Goal: Task Accomplishment & Management: Complete application form

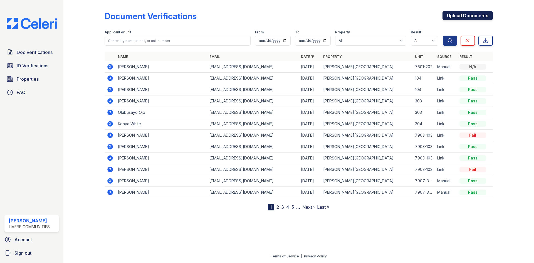
click at [458, 17] on link "Upload Documents" at bounding box center [467, 15] width 50 height 9
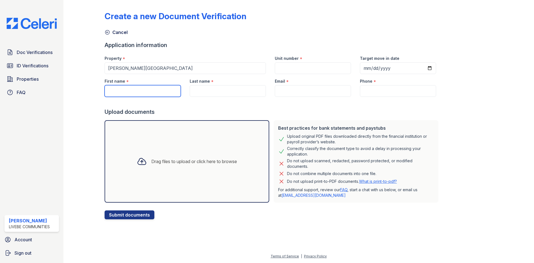
click at [129, 90] on input "First name" at bounding box center [143, 91] width 76 height 12
type input "Olubusayo"
type input "Ojo"
paste input "[EMAIL_ADDRESS][DOMAIN_NAME]"
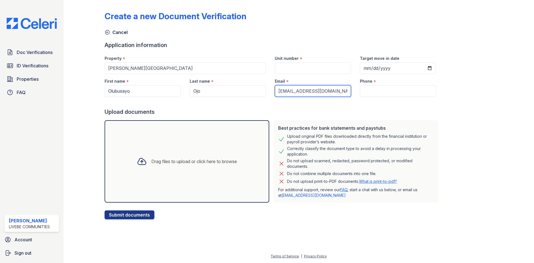
type input "[EMAIL_ADDRESS][DOMAIN_NAME]"
click at [285, 69] on input "Unit number" at bounding box center [313, 68] width 76 height 12
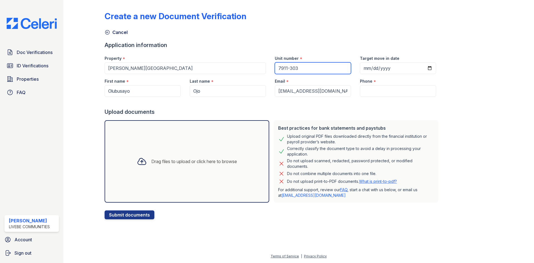
type input "7911-303"
click at [368, 94] on input "Phone" at bounding box center [398, 91] width 76 height 12
paste input "[PHONE_NUMBER]"
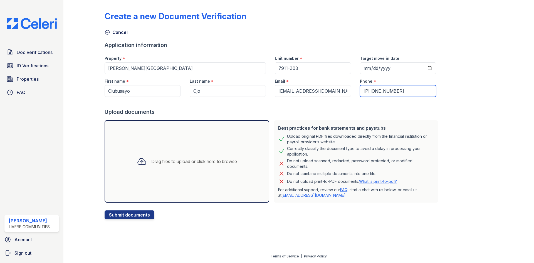
type input "[PHONE_NUMBER]"
click at [130, 173] on div "Drag files to upload or click here to browse" at bounding box center [187, 161] width 165 height 82
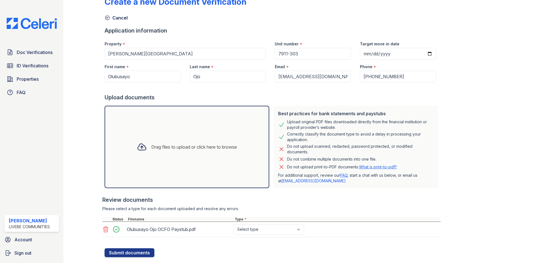
scroll to position [26, 0]
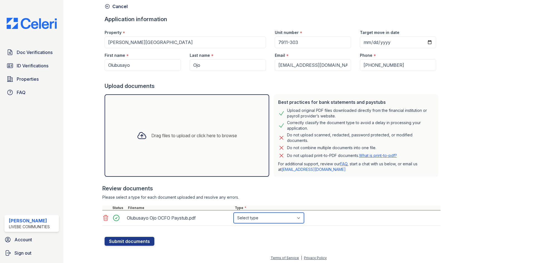
click at [257, 220] on select "Select type Paystub Bank Statement Offer Letter Tax Documents Benefit Award Let…" at bounding box center [269, 217] width 70 height 11
select select "paystub"
click at [234, 212] on select "Select type Paystub Bank Statement Offer Letter Tax Documents Benefit Award Let…" at bounding box center [269, 217] width 70 height 11
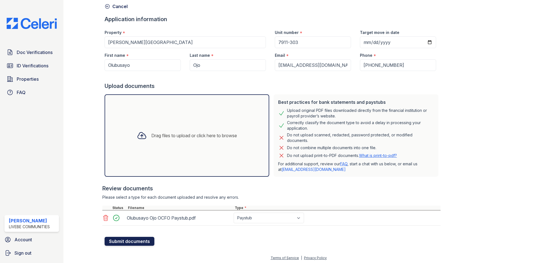
click at [130, 239] on button "Submit documents" at bounding box center [130, 241] width 50 height 9
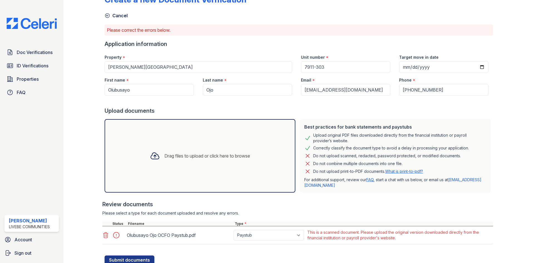
scroll to position [0, 0]
